Goal: Transaction & Acquisition: Purchase product/service

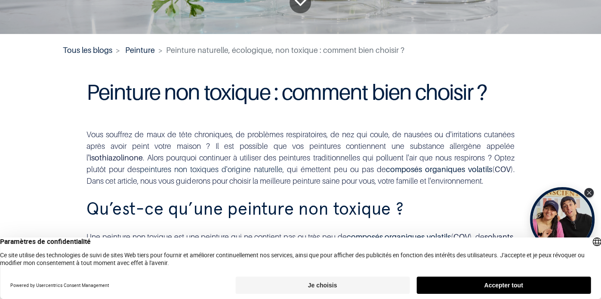
scroll to position [272, 0]
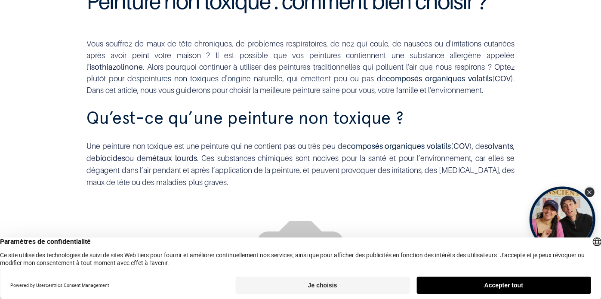
click at [587, 188] on div "Close Tolstoy widget" at bounding box center [588, 191] width 9 height 9
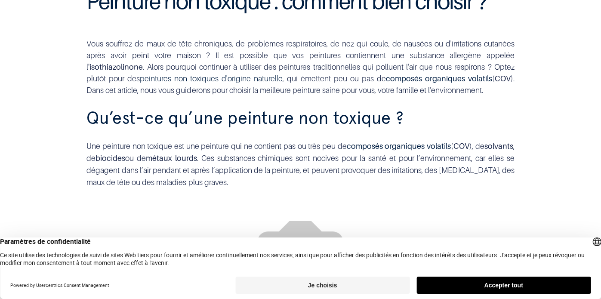
drag, startPoint x: 486, startPoint y: 285, endPoint x: 288, endPoint y: 283, distance: 198.2
click at [317, 285] on div "Je choisis Accepter tout" at bounding box center [412, 284] width 355 height 17
click at [288, 283] on button "Je choisis" at bounding box center [322, 284] width 174 height 17
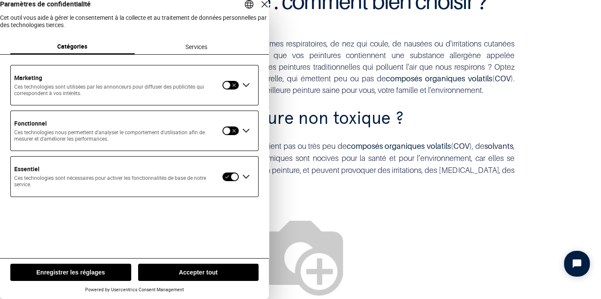
click at [230, 191] on div "Essentiel Ces technologies sont nécessaires pour activer les fonctionnalités de…" at bounding box center [134, 176] width 247 height 40
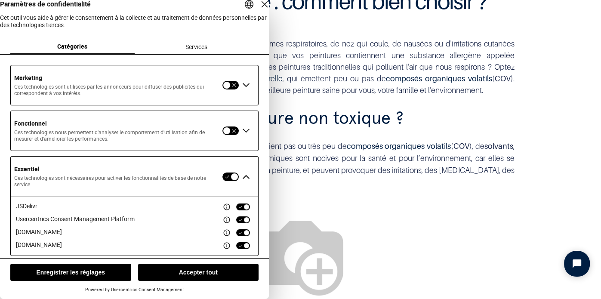
scroll to position [18, 0]
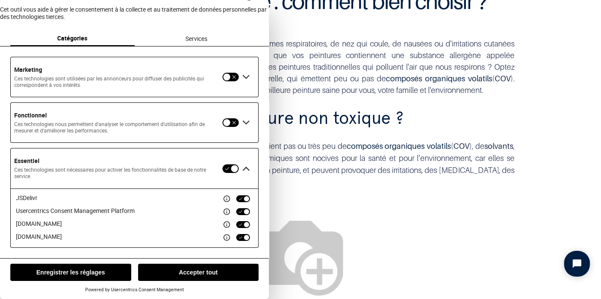
drag, startPoint x: 245, startPoint y: 243, endPoint x: 223, endPoint y: 268, distance: 33.8
click at [245, 244] on div "JSDelivr Usercentrics Consent Management Platform cloudfront.net gstatic.com" at bounding box center [134, 217] width 247 height 59
click at [49, 270] on button "Enregistrer les réglages" at bounding box center [70, 271] width 121 height 17
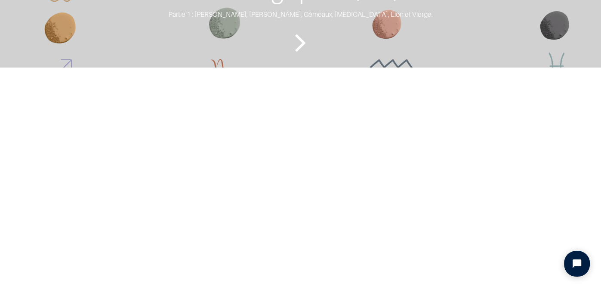
scroll to position [1856, 0]
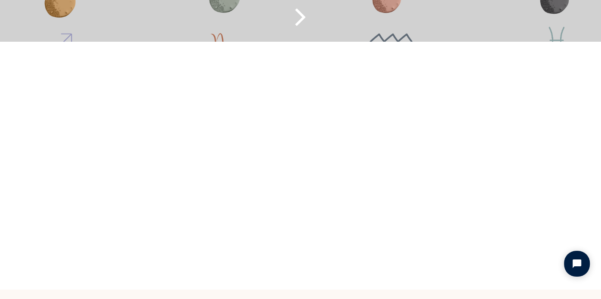
click at [304, 37] on icon "Lire la suite" at bounding box center [299, 16] width 11 height 40
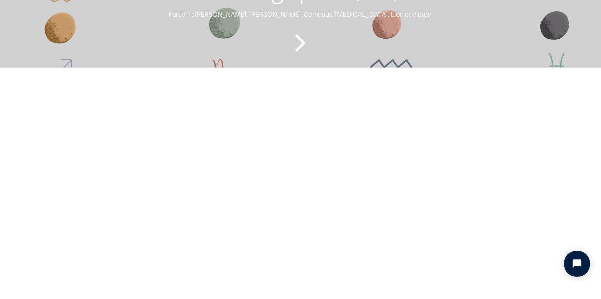
scroll to position [1632, 0]
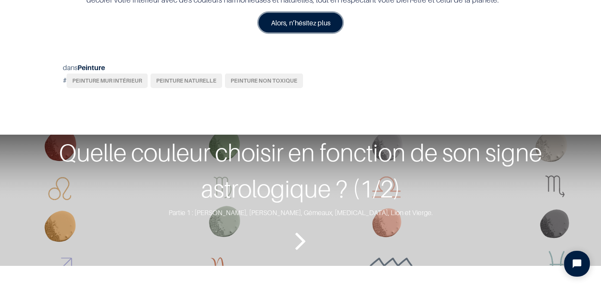
click at [309, 33] on link "Alors, n’hésitez plus" at bounding box center [300, 23] width 84 height 20
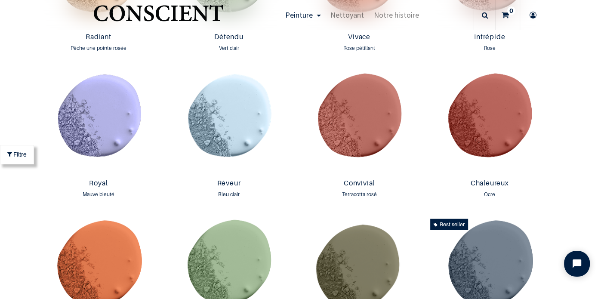
scroll to position [941, 0]
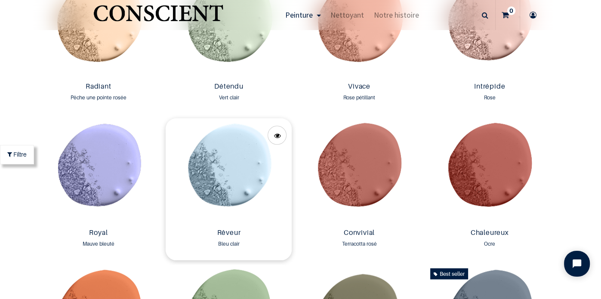
click at [251, 172] on img at bounding box center [228, 171] width 126 height 107
click at [281, 139] on link at bounding box center [276, 135] width 19 height 19
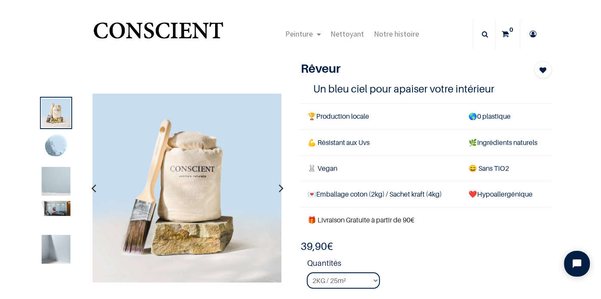
click at [281, 187] on icon "button" at bounding box center [280, 187] width 5 height 23
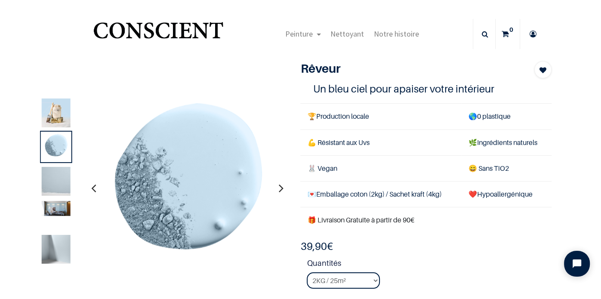
click at [281, 187] on icon "button" at bounding box center [280, 187] width 5 height 23
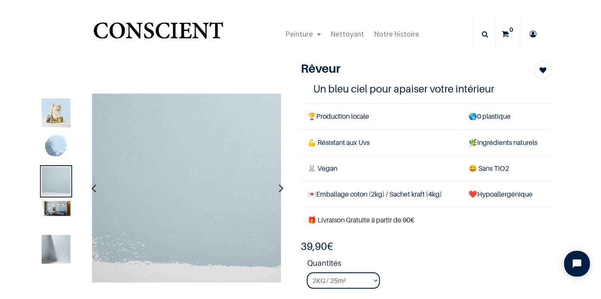
click at [281, 187] on icon "button" at bounding box center [280, 187] width 5 height 23
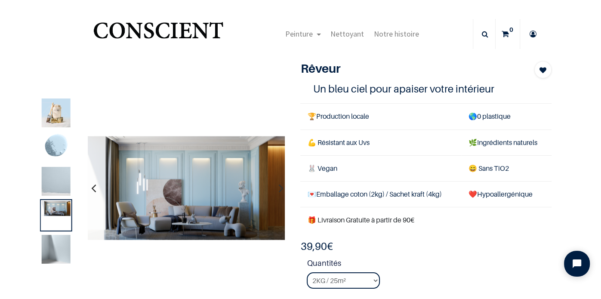
click at [281, 187] on icon "button" at bounding box center [280, 187] width 5 height 23
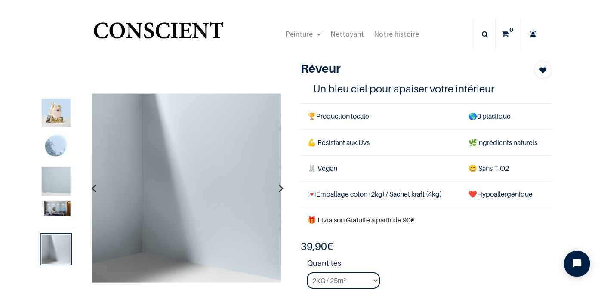
click at [281, 187] on icon "button" at bounding box center [280, 187] width 5 height 23
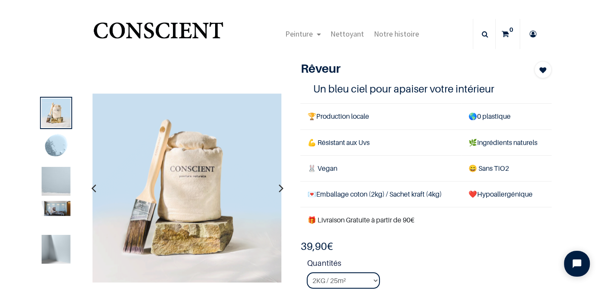
click at [281, 187] on icon "button" at bounding box center [280, 187] width 5 height 23
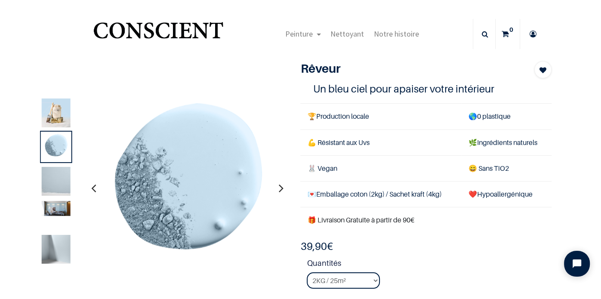
click at [281, 187] on icon "button" at bounding box center [280, 187] width 5 height 23
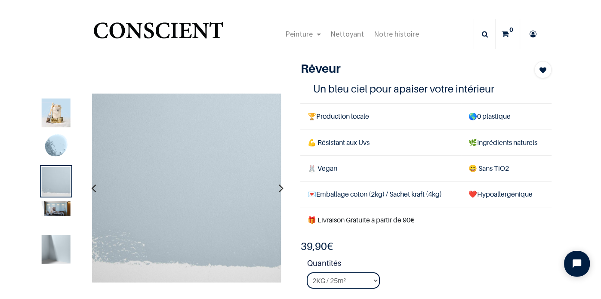
click at [281, 187] on icon "button" at bounding box center [280, 187] width 5 height 23
